Goal: Transaction & Acquisition: Purchase product/service

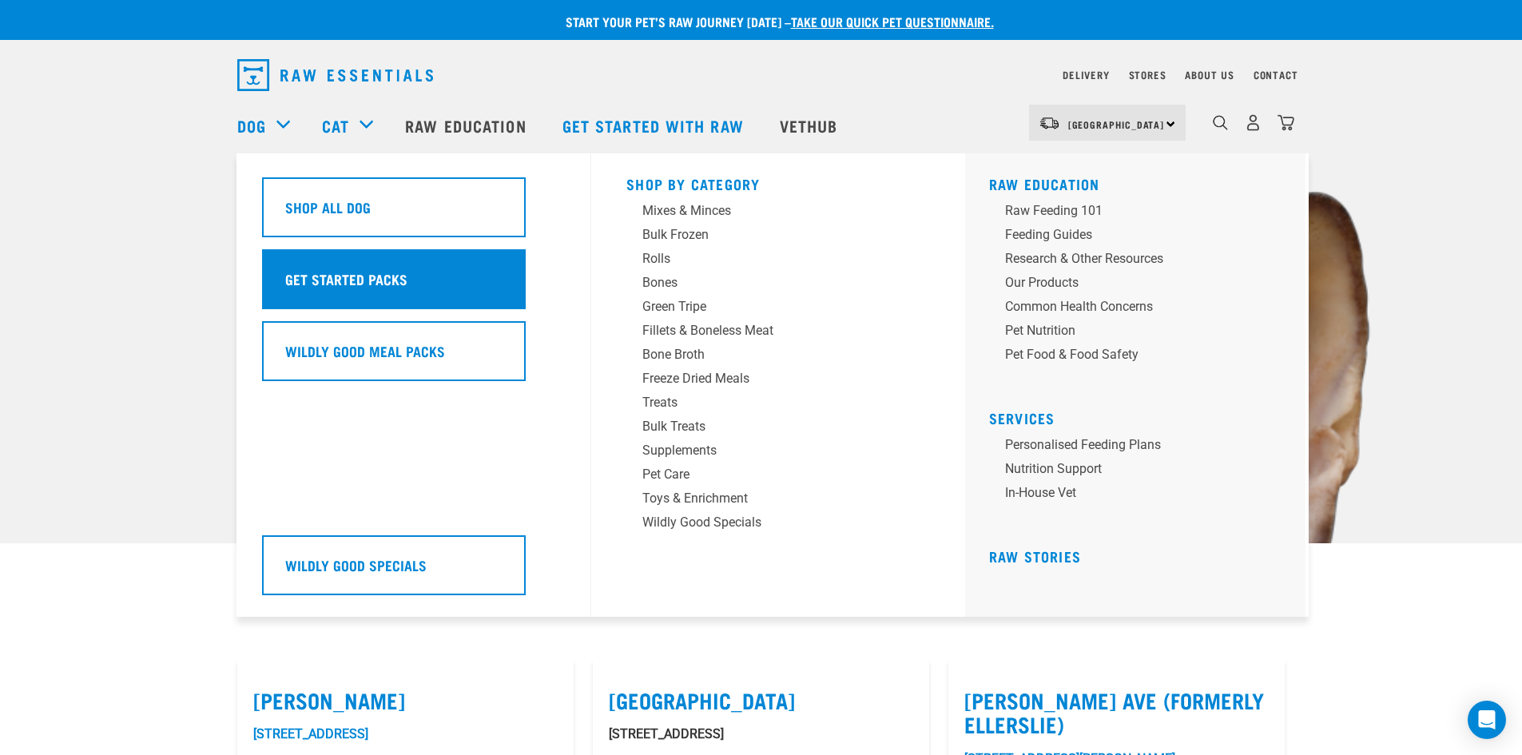
click at [328, 287] on h5 "Get Started Packs" at bounding box center [346, 278] width 122 height 21
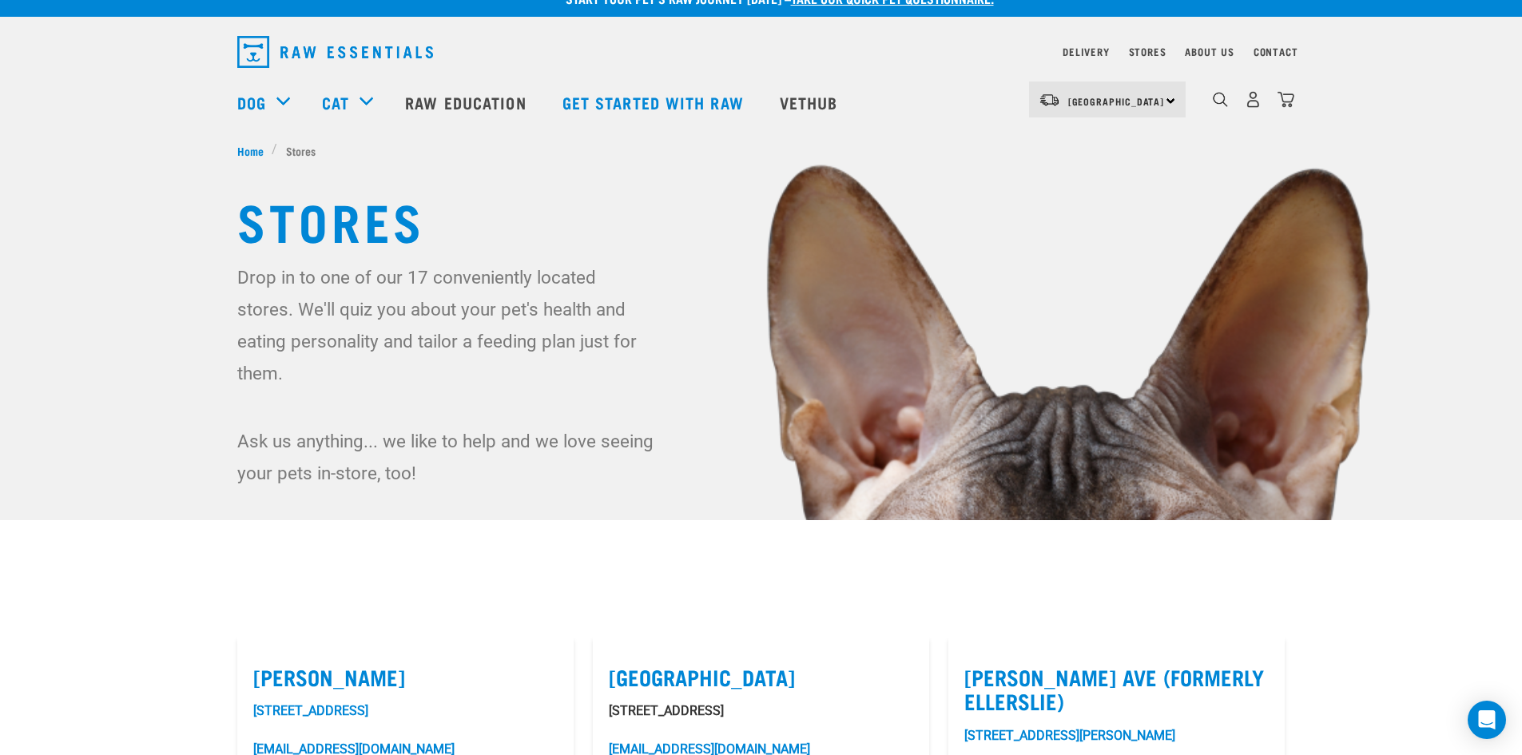
scroll to position [60, 0]
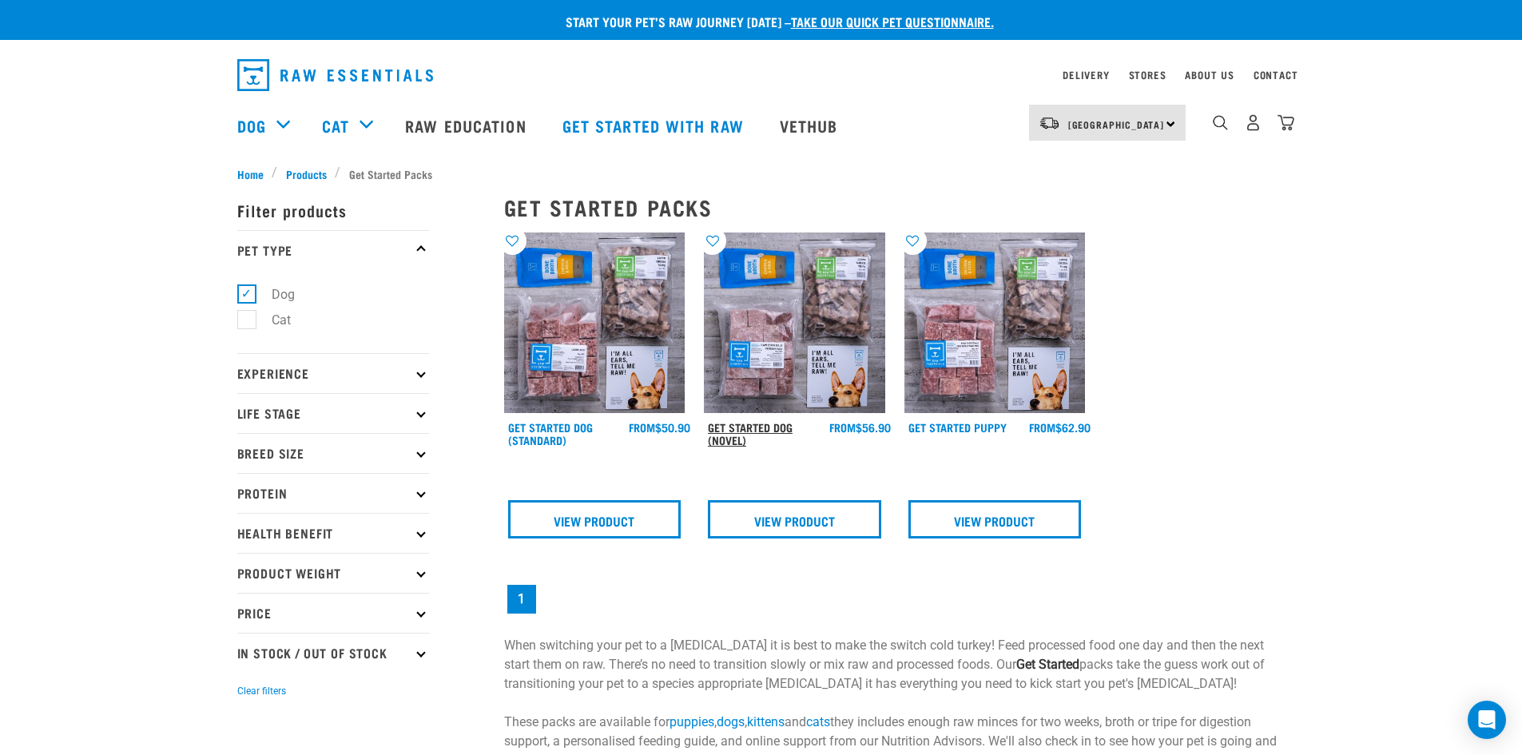
click at [741, 427] on link "Get Started Dog (Novel)" at bounding box center [750, 433] width 85 height 18
click at [557, 425] on link "Get Started Dog (Standard)" at bounding box center [550, 433] width 85 height 18
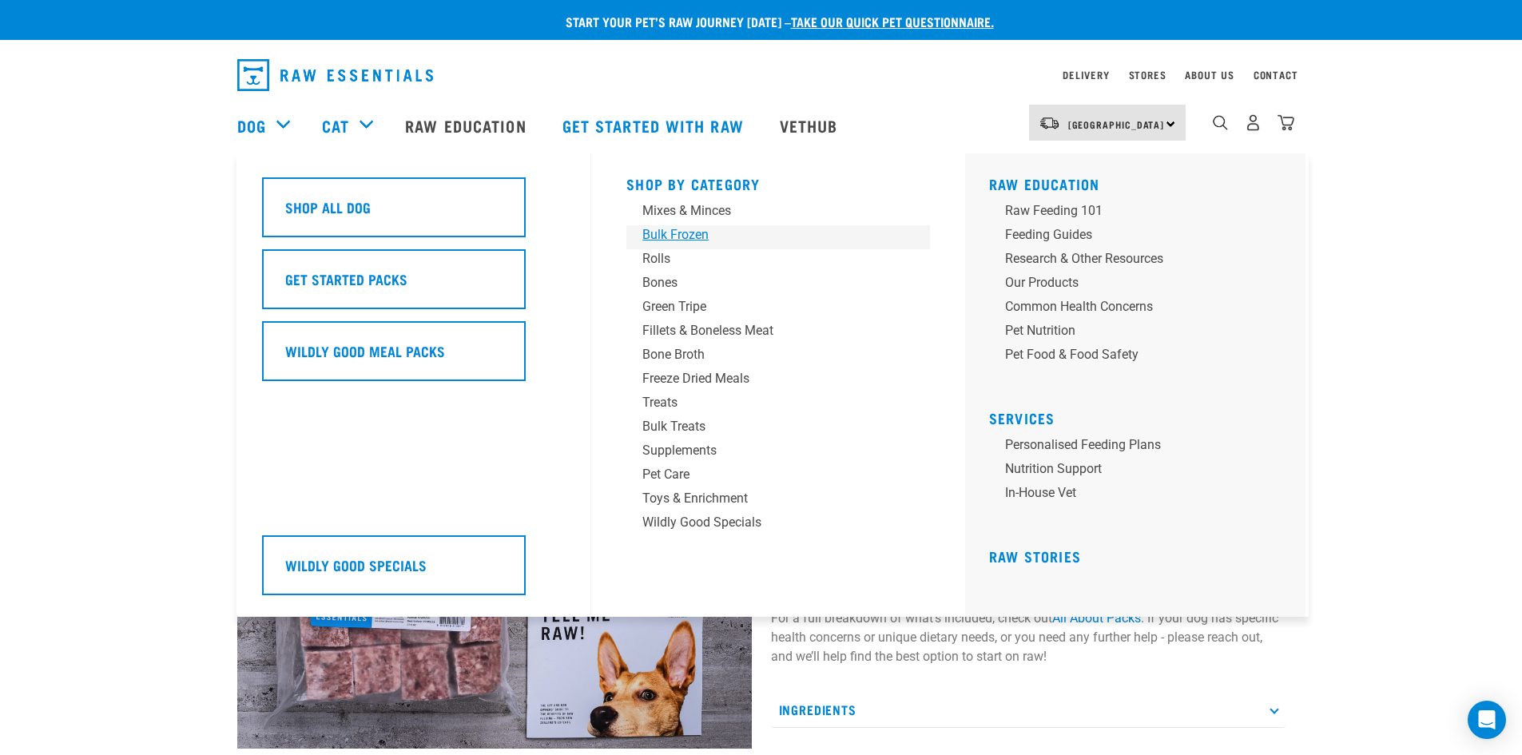
drag, startPoint x: 659, startPoint y: 234, endPoint x: 630, endPoint y: 235, distance: 29.6
click at [659, 233] on div "Bulk Frozen" at bounding box center [766, 234] width 249 height 19
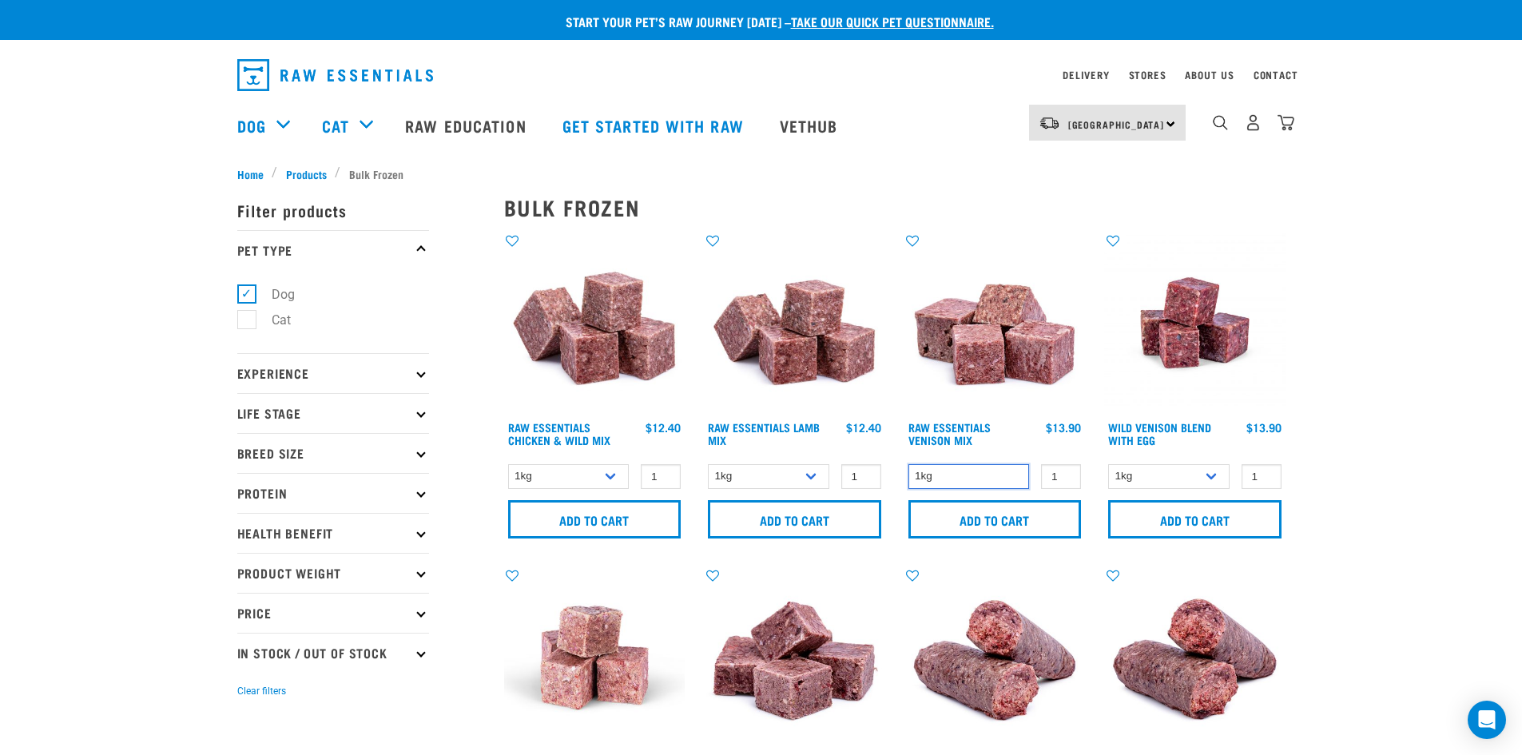
click at [1002, 473] on select "1kg" at bounding box center [968, 476] width 121 height 25
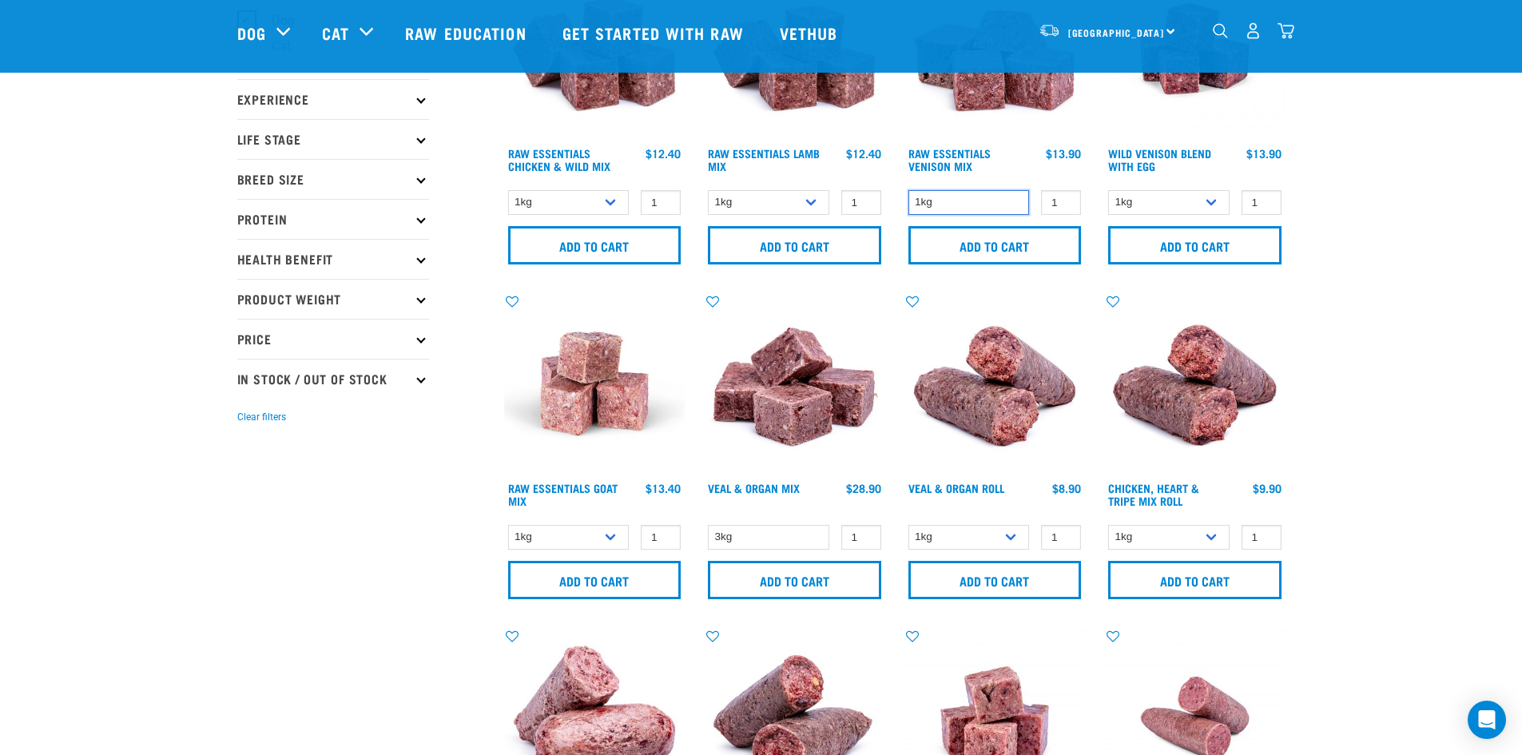
scroll to position [158, 0]
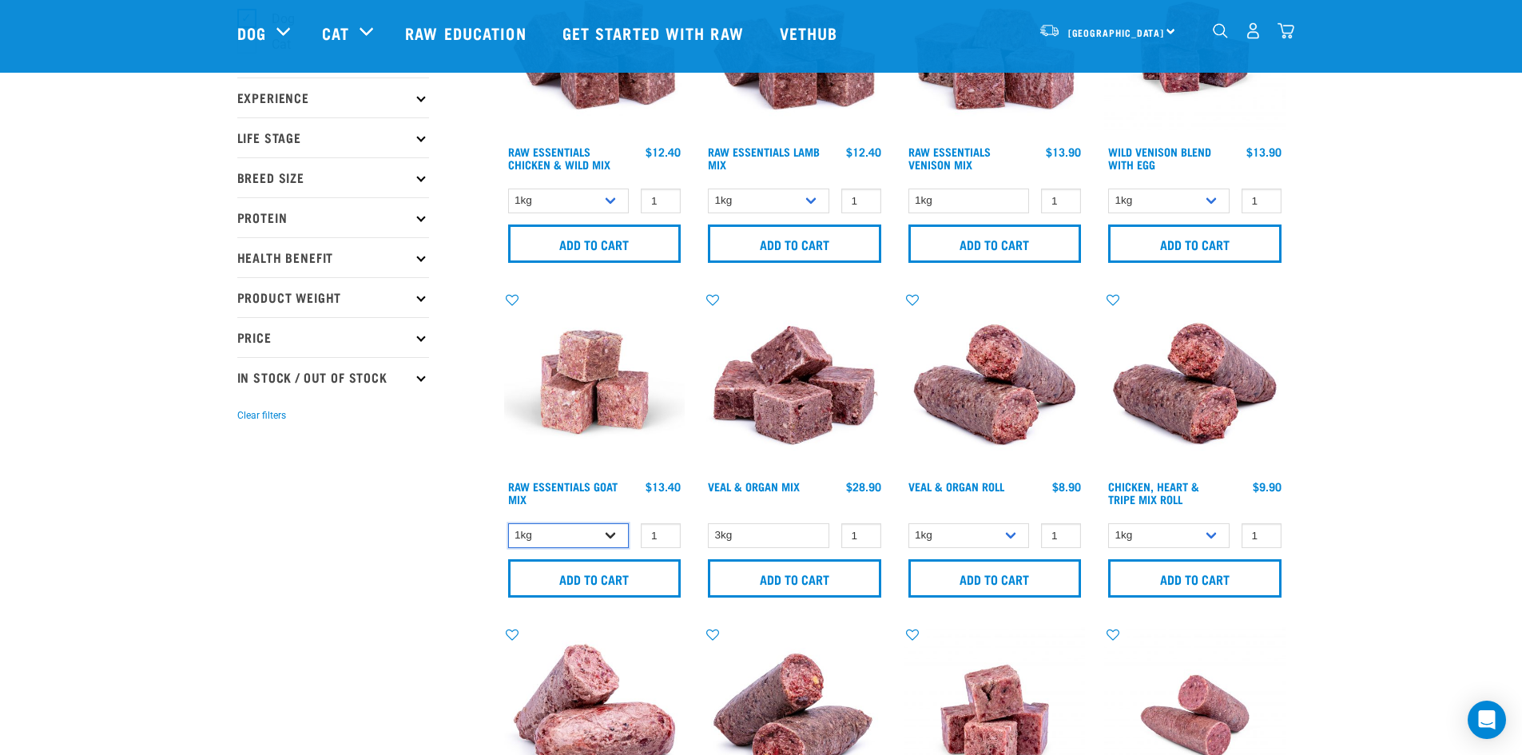
click at [620, 536] on select "1kg 3kg" at bounding box center [568, 535] width 121 height 25
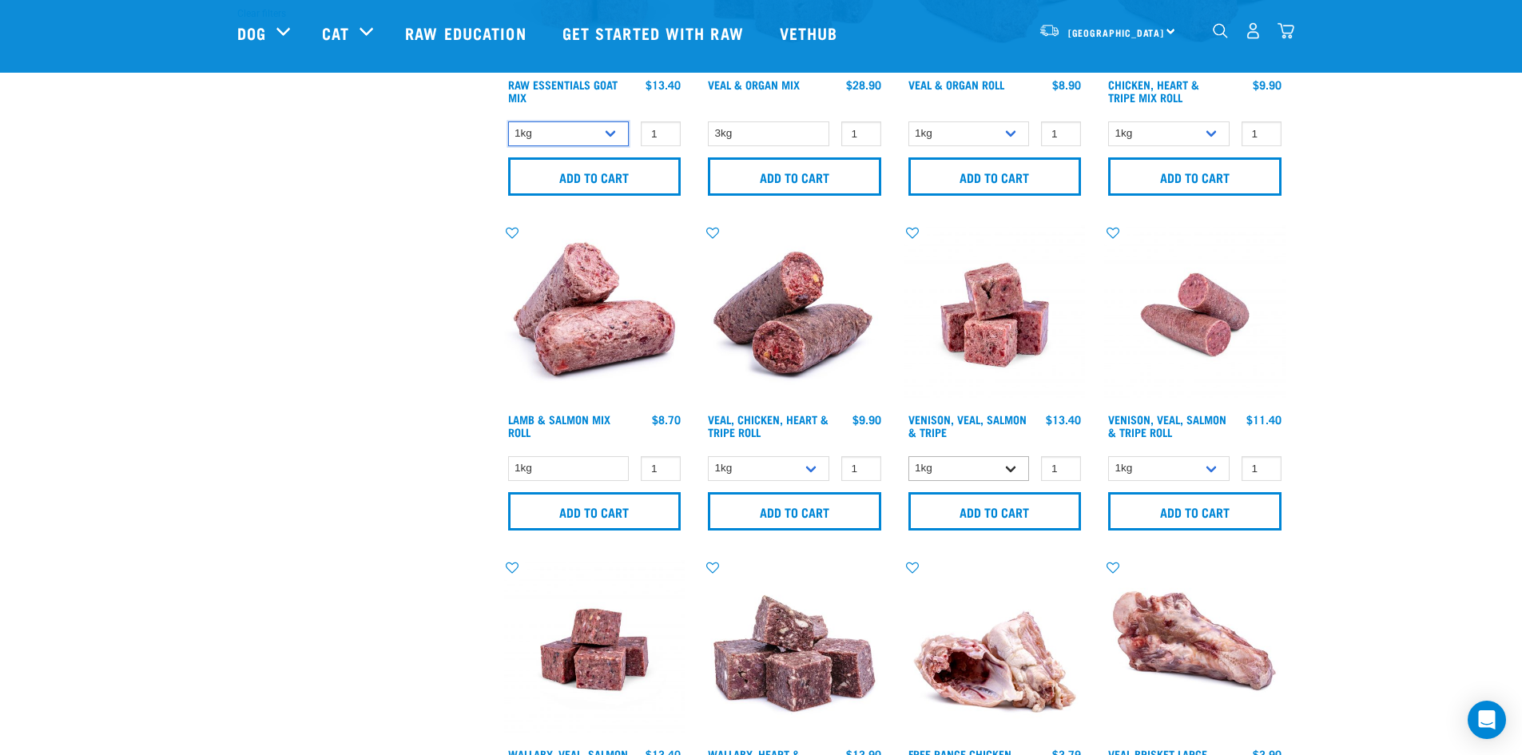
scroll to position [559, 0]
click at [1016, 464] on select "1kg 3kg" at bounding box center [968, 469] width 121 height 25
click at [1203, 467] on select "1kg Bulk (10kg)" at bounding box center [1168, 469] width 121 height 25
drag, startPoint x: 1203, startPoint y: 465, endPoint x: 1196, endPoint y: 461, distance: 8.2
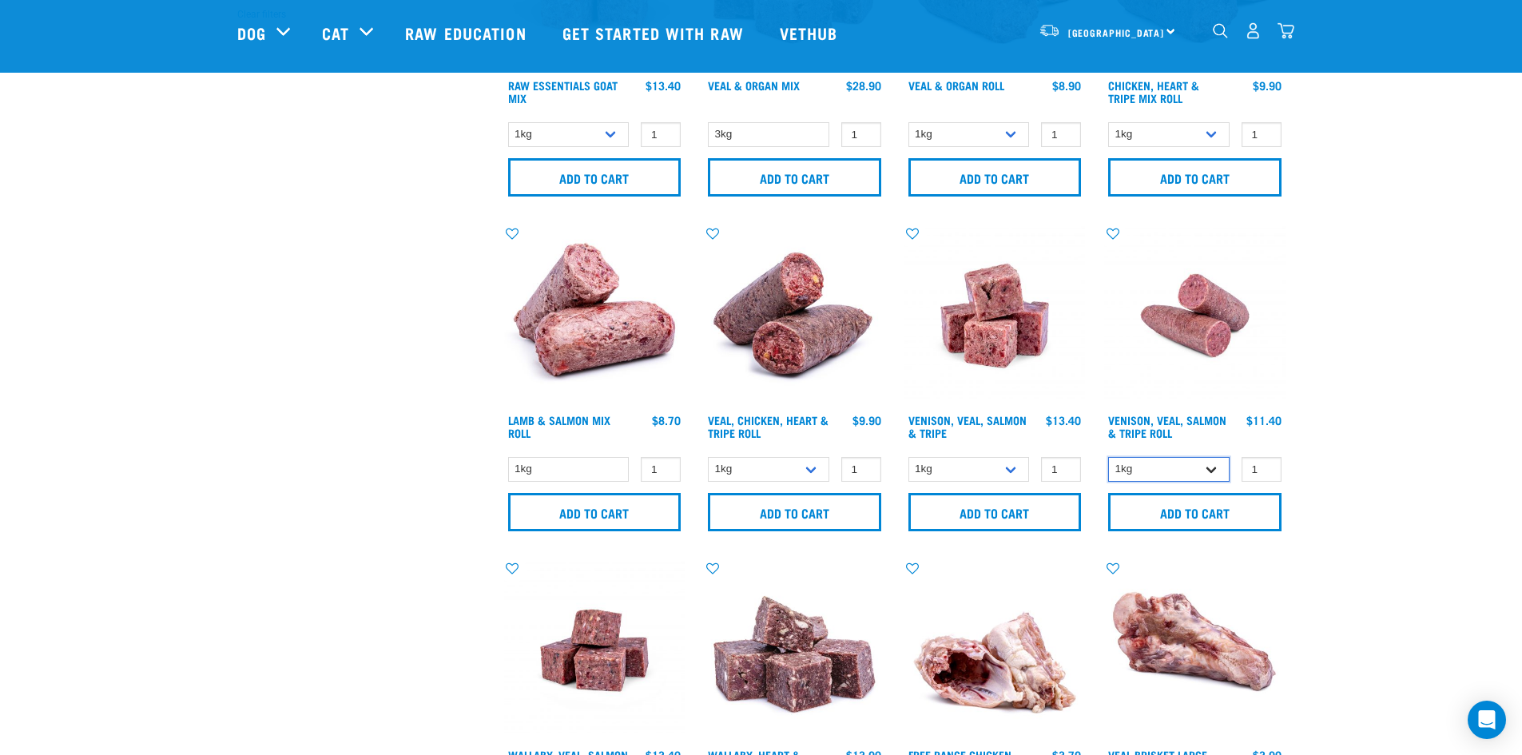
click at [1201, 462] on select "1kg Bulk (10kg)" at bounding box center [1168, 469] width 121 height 25
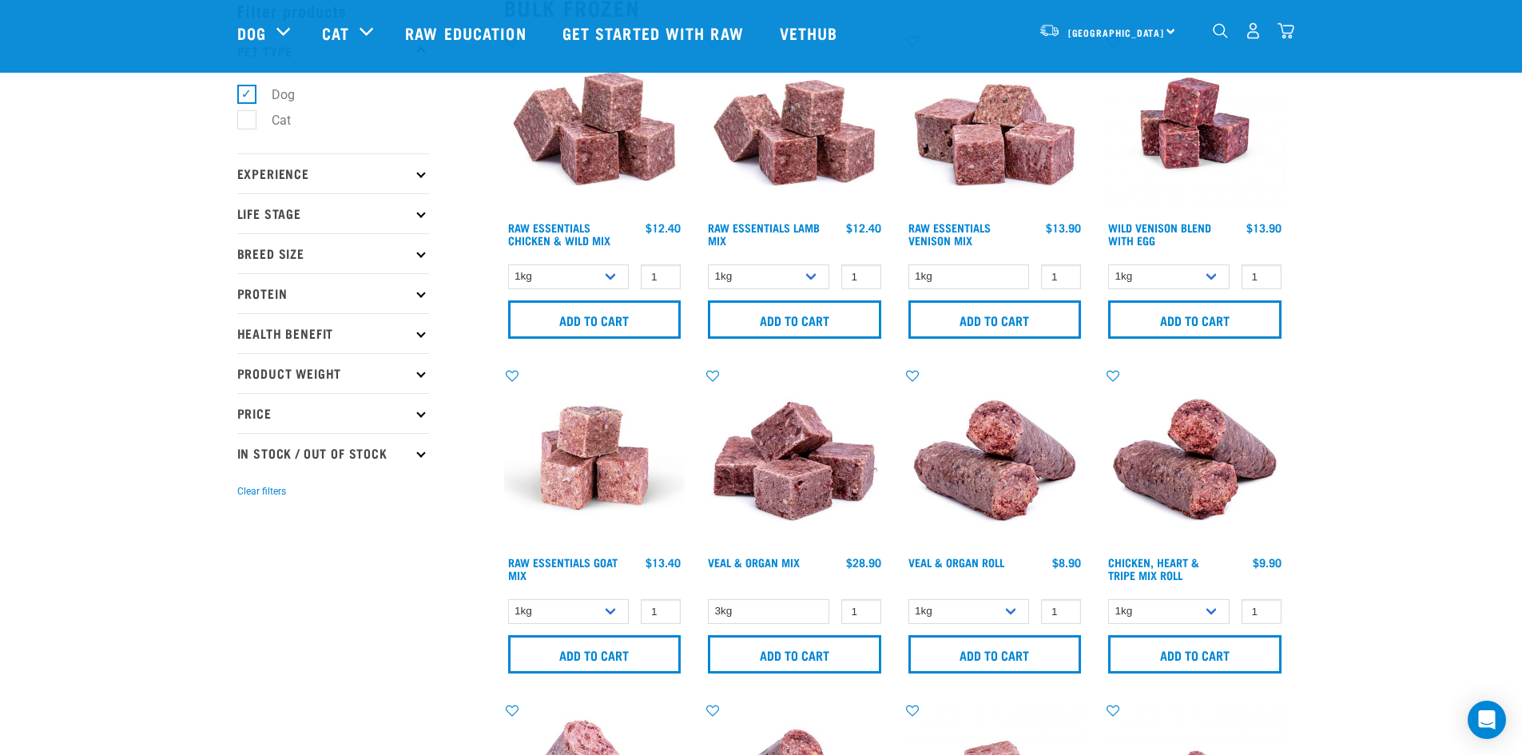
scroll to position [81, 0]
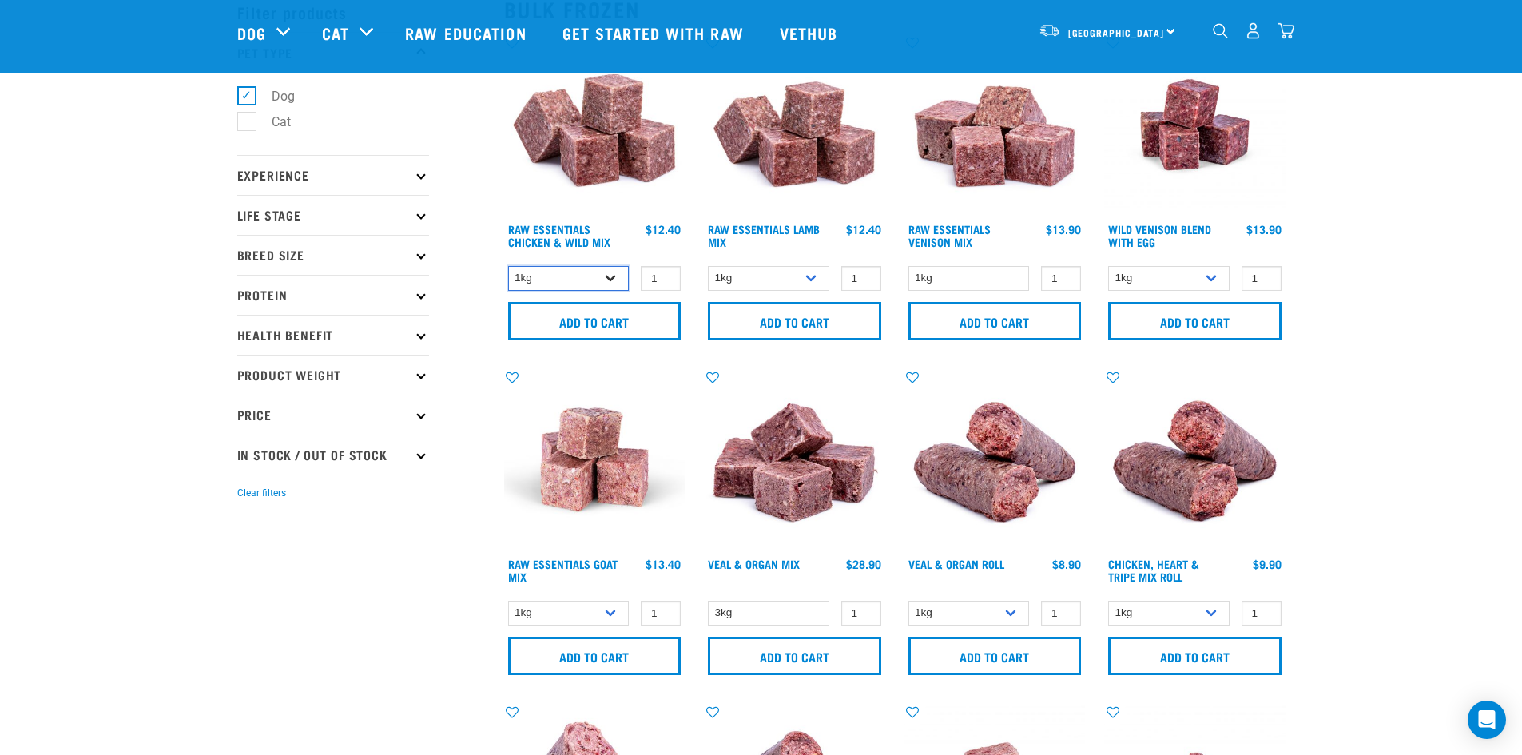
click at [604, 276] on select "1kg 3kg Bulk (10kg)" at bounding box center [568, 278] width 121 height 25
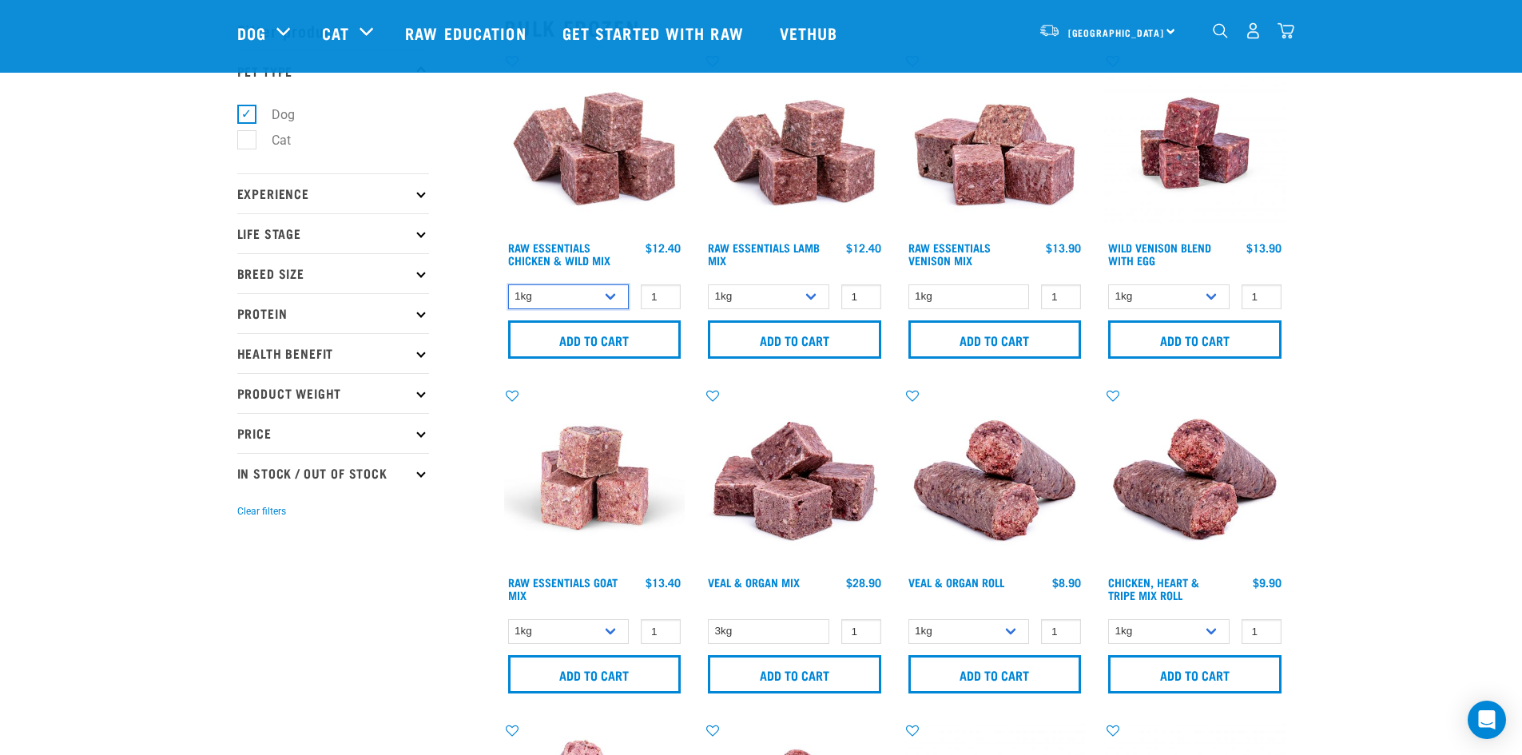
scroll to position [62, 0]
click at [955, 248] on link "Raw Essentials Venison Mix" at bounding box center [949, 254] width 82 height 18
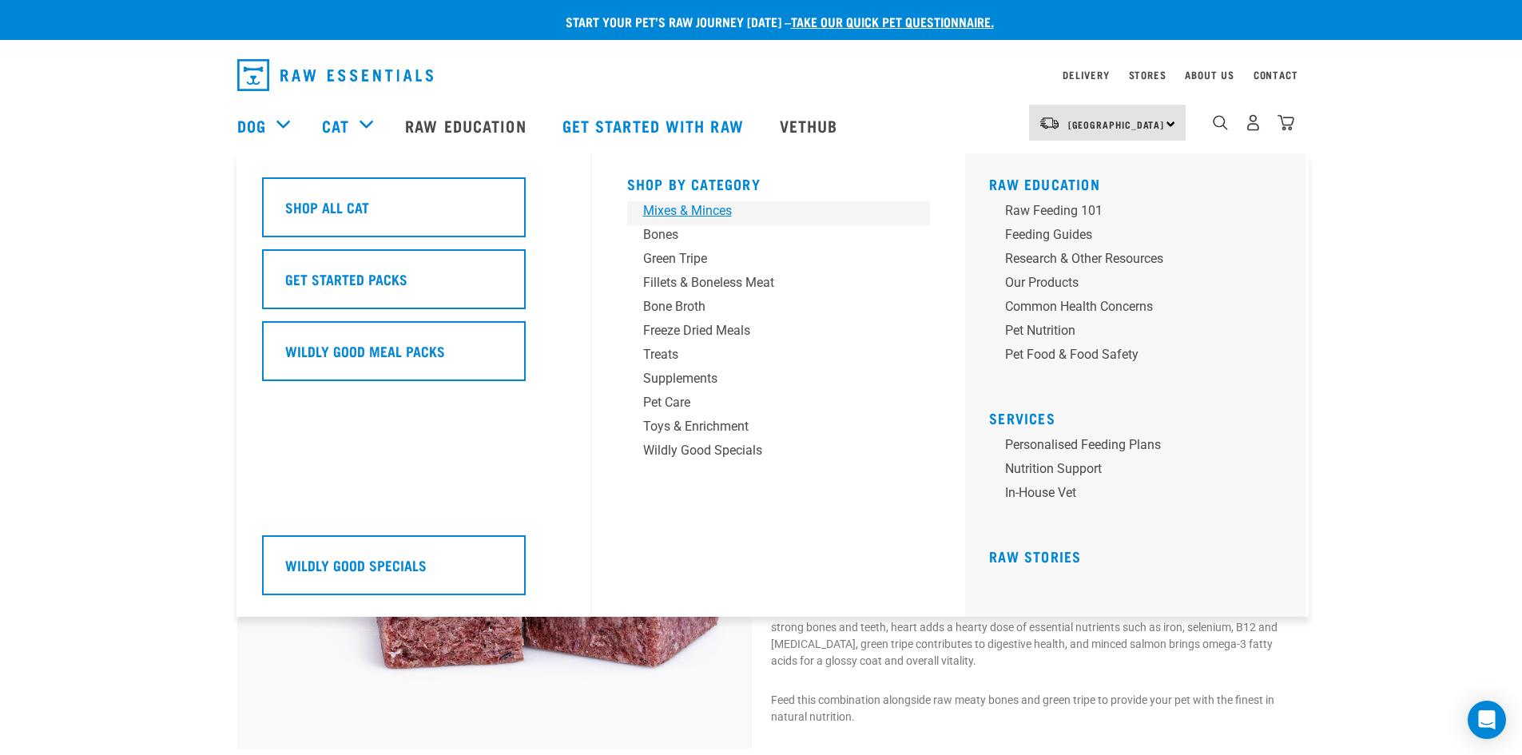
click at [665, 213] on div "Mixes & Minces" at bounding box center [767, 210] width 249 height 19
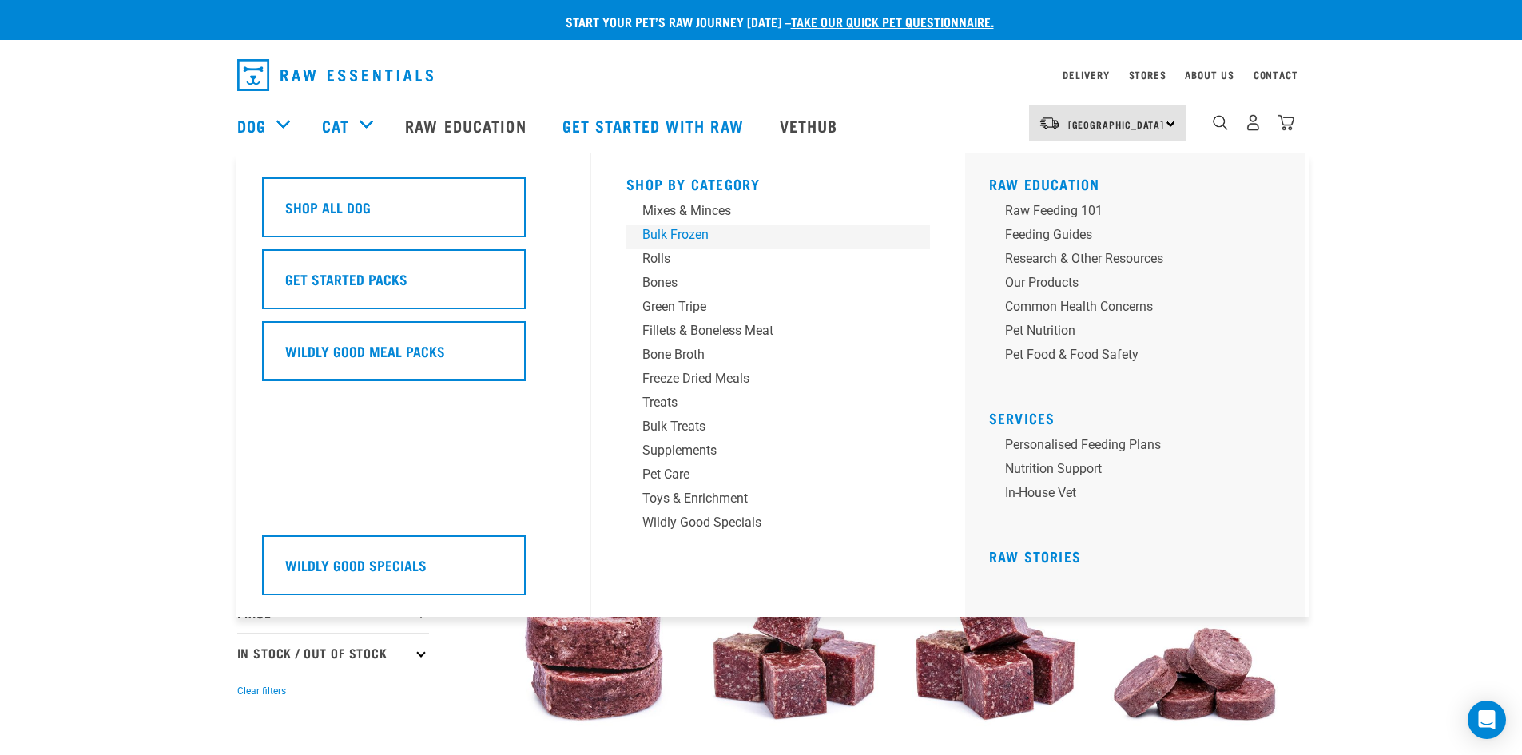
click at [670, 233] on div "Bulk Frozen" at bounding box center [766, 234] width 249 height 19
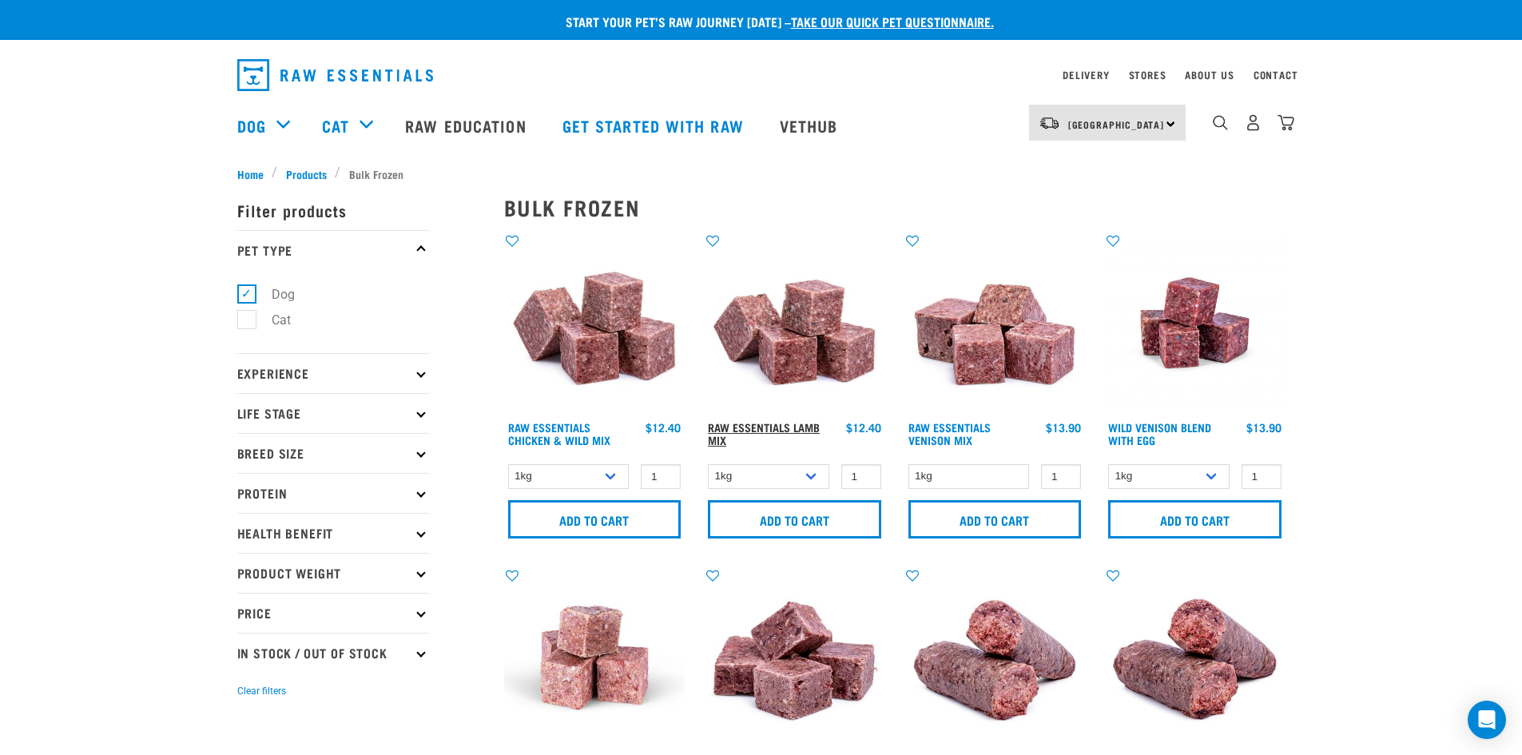
click at [793, 428] on link "Raw Essentials Lamb Mix" at bounding box center [764, 433] width 112 height 18
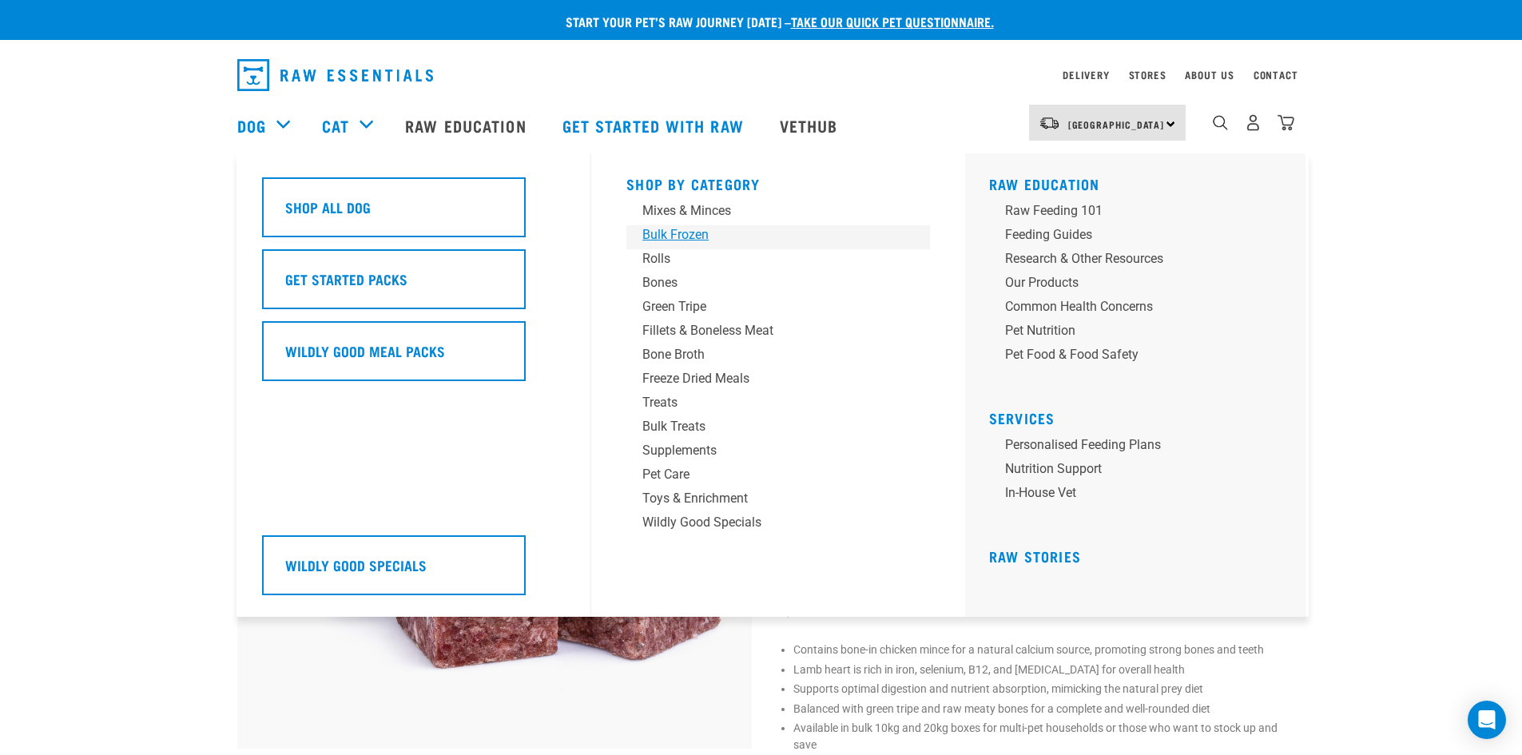
click at [670, 231] on div "Bulk Frozen" at bounding box center [766, 234] width 249 height 19
